Goal: Information Seeking & Learning: Check status

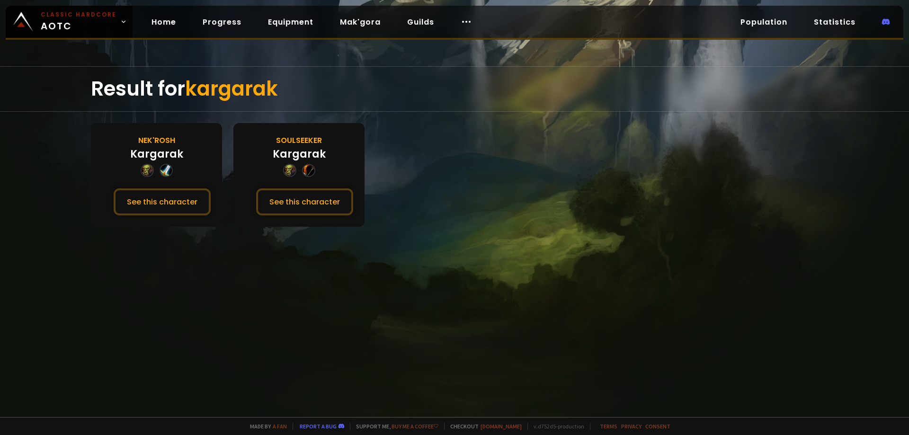
drag, startPoint x: 0, startPoint y: 0, endPoint x: 400, endPoint y: 115, distance: 416.6
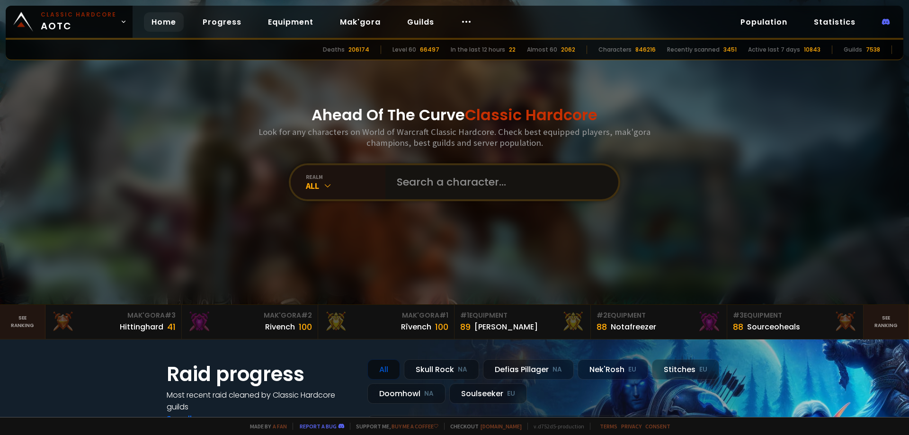
click at [410, 185] on input "text" at bounding box center [499, 182] width 216 height 34
type input "grosgibio"
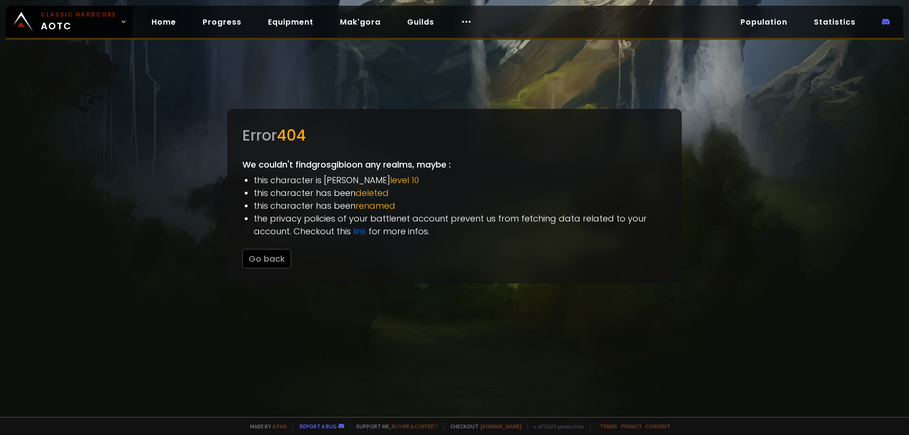
drag, startPoint x: 263, startPoint y: 195, endPoint x: 265, endPoint y: 190, distance: 5.1
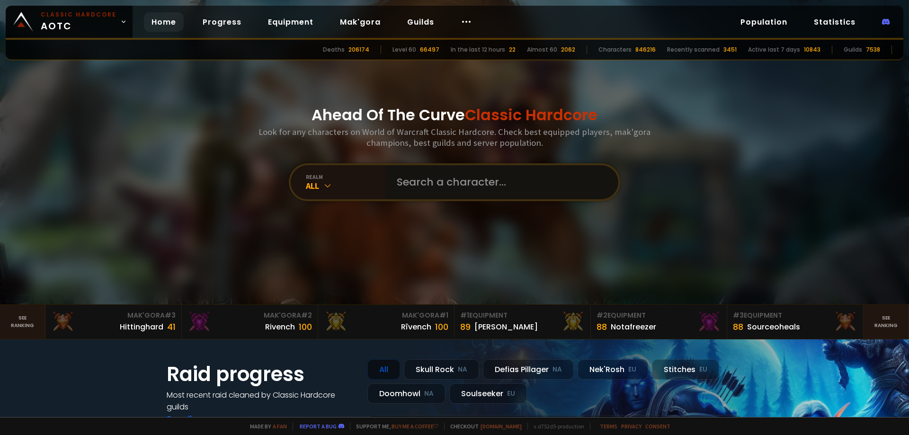
click at [448, 177] on input "text" at bounding box center [499, 182] width 216 height 34
type input "g"
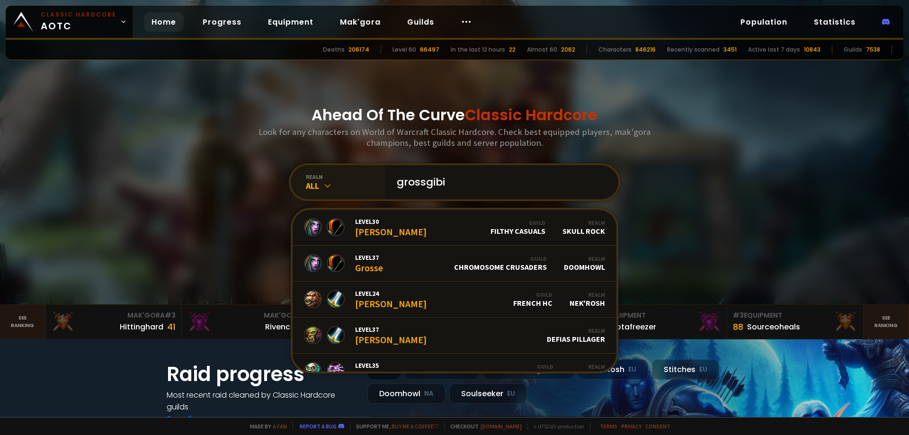
type input "grossgibio"
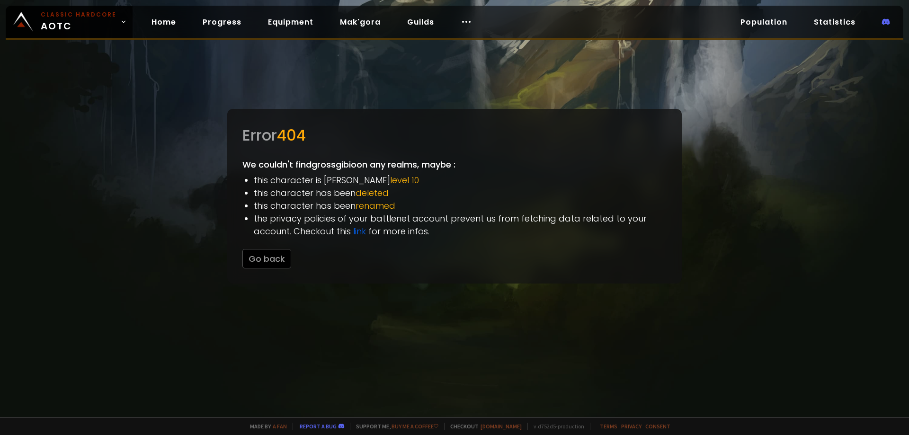
drag, startPoint x: 484, startPoint y: 185, endPoint x: 473, endPoint y: 199, distance: 17.5
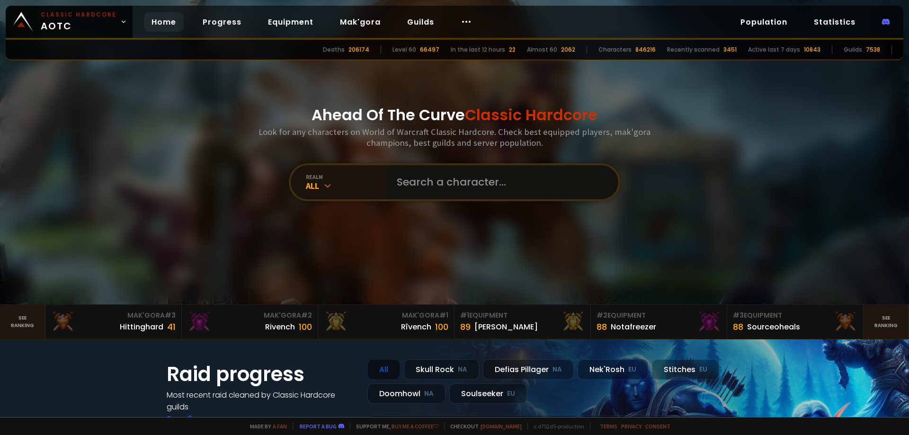
click at [406, 185] on input "text" at bounding box center [499, 182] width 216 height 34
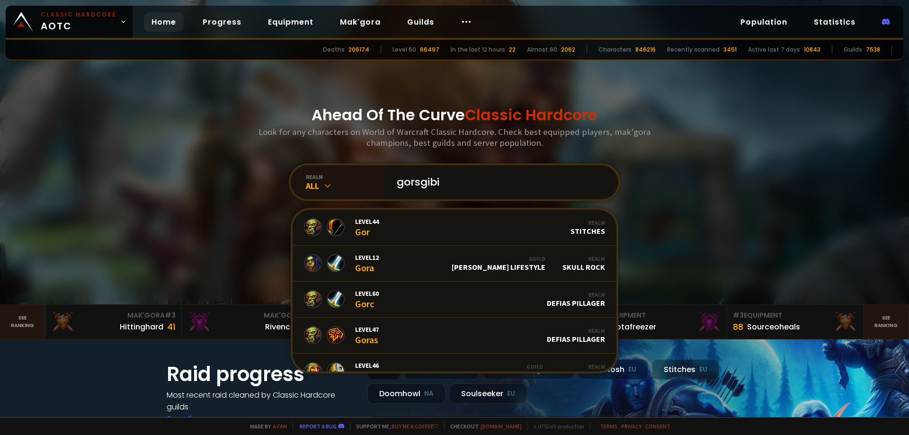
type input "gorsgibio"
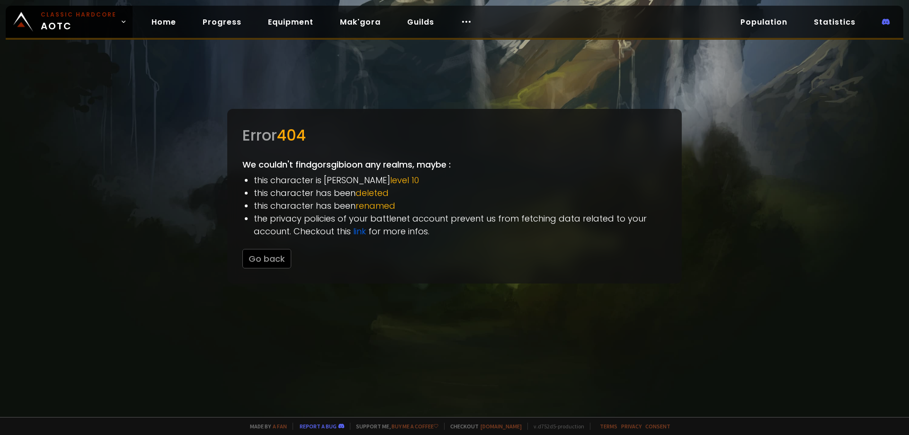
drag, startPoint x: 392, startPoint y: 186, endPoint x: 366, endPoint y: 179, distance: 26.6
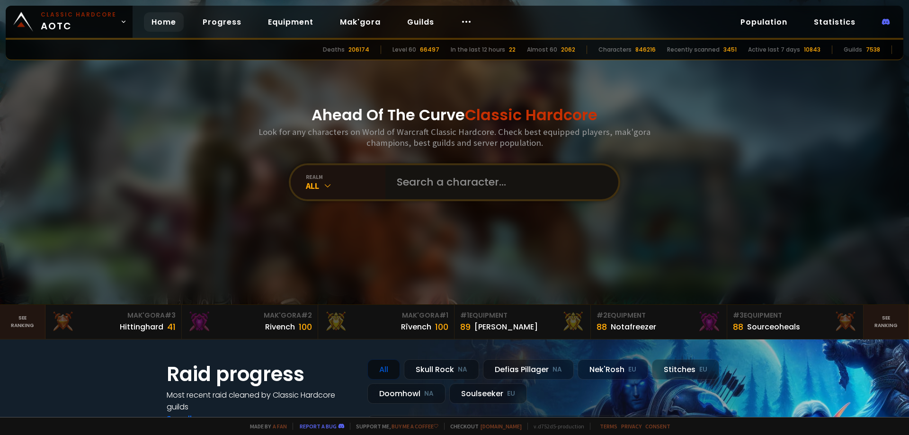
click at [414, 182] on input "text" at bounding box center [499, 182] width 216 height 34
